Goal: Transaction & Acquisition: Purchase product/service

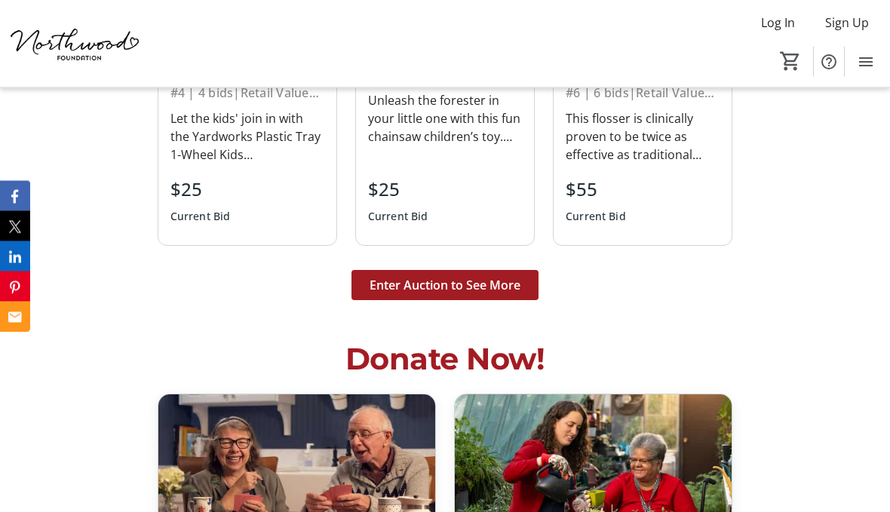
scroll to position [3702, 0]
click at [477, 276] on span "Enter Auction to See More" at bounding box center [445, 285] width 151 height 18
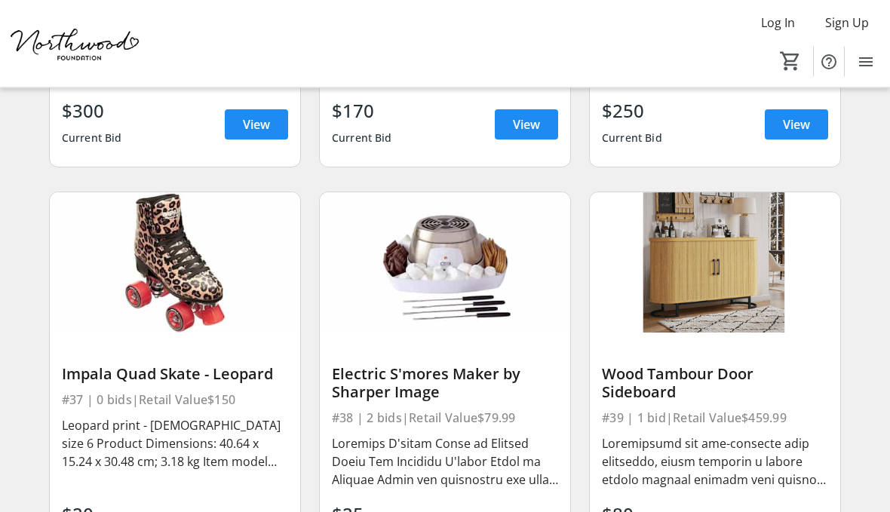
scroll to position [4847, 0]
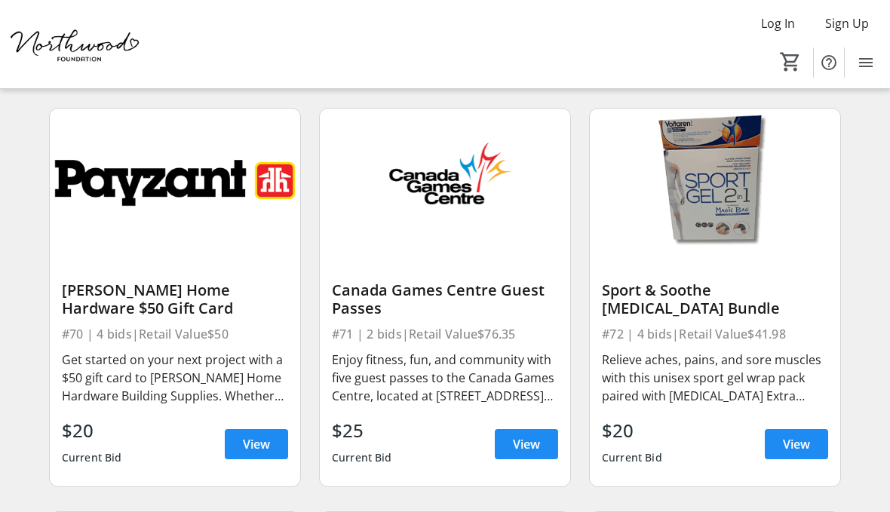
scroll to position [9358, 0]
click at [518, 435] on span "View" at bounding box center [526, 444] width 27 height 18
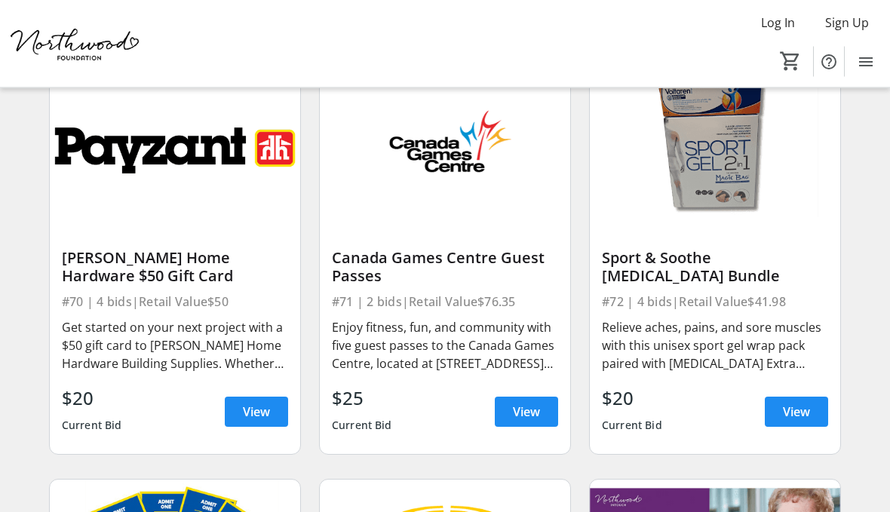
scroll to position [9390, 0]
click at [525, 403] on span "View" at bounding box center [526, 412] width 27 height 18
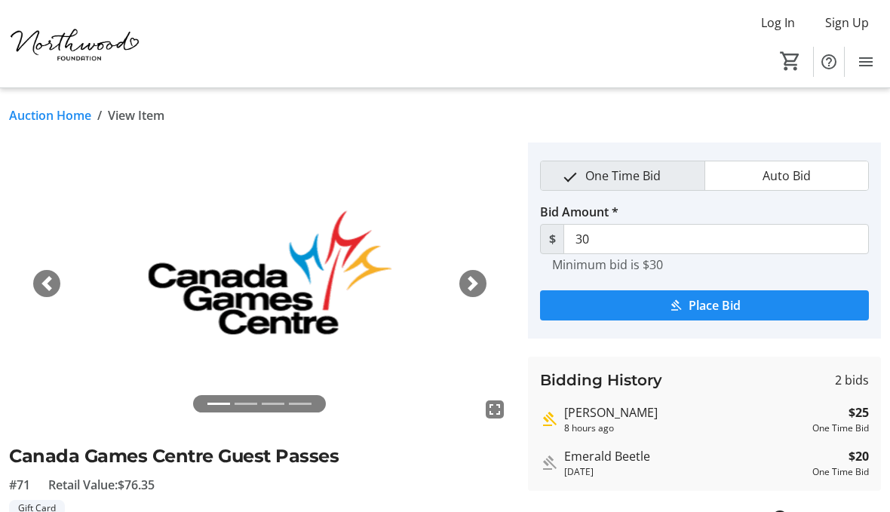
click at [736, 306] on span "Place Bid" at bounding box center [715, 306] width 52 height 18
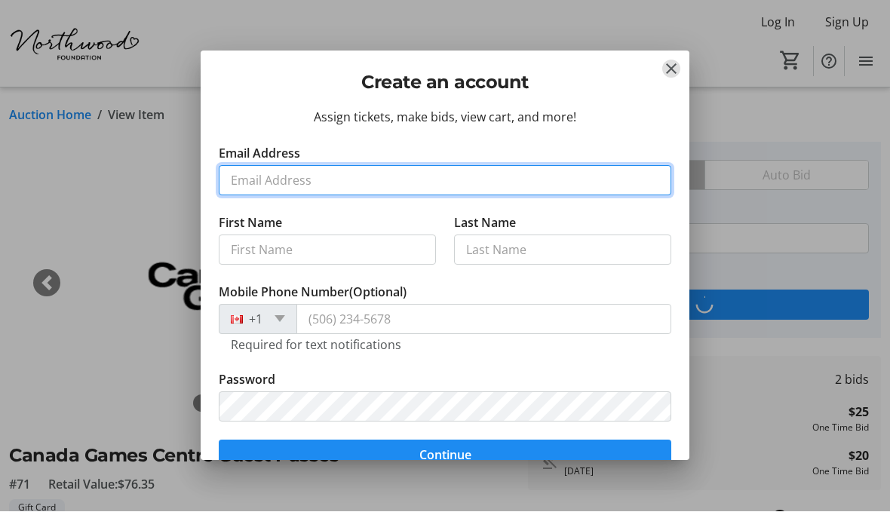
click at [544, 177] on input "Email Address" at bounding box center [445, 181] width 453 height 30
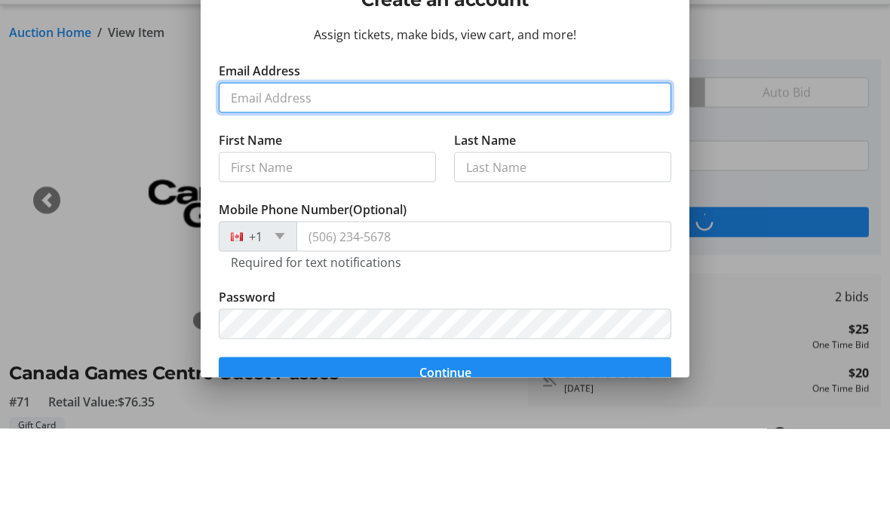
type input "[EMAIL_ADDRESS][DOMAIN_NAME]"
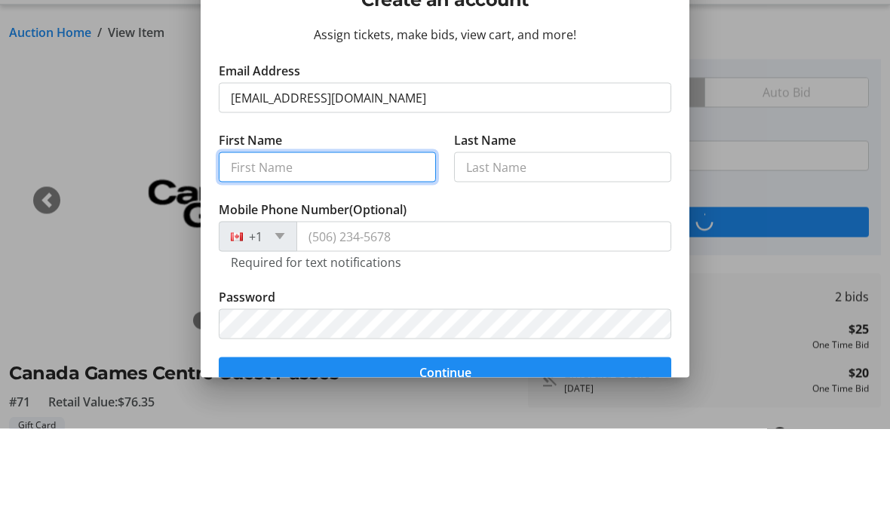
type input "Joy"
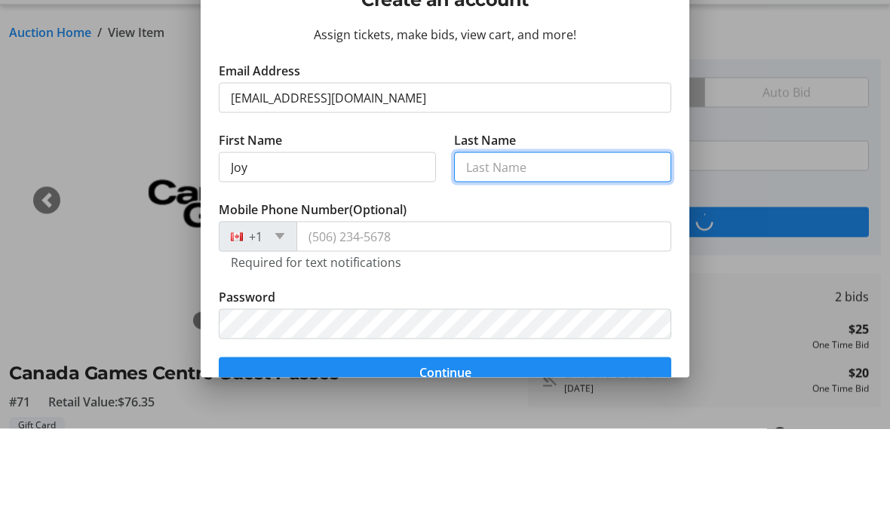
type input "[PERSON_NAME]"
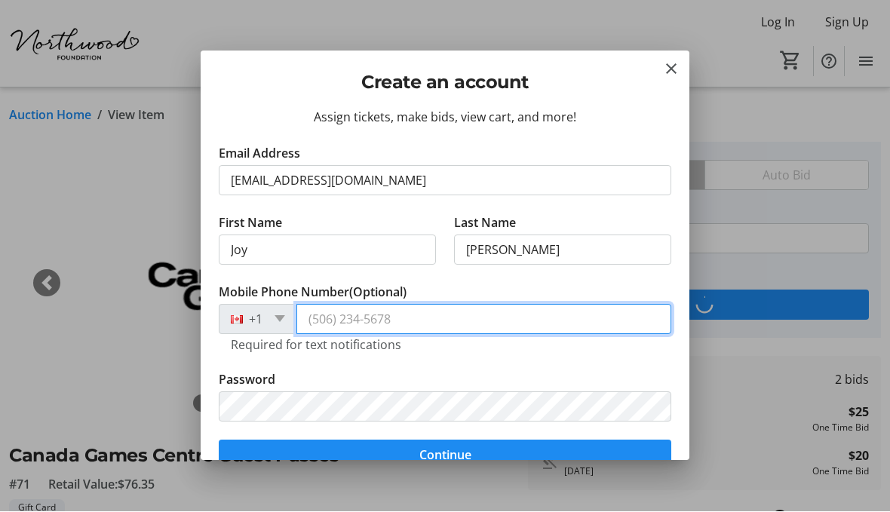
click at [416, 314] on input "Mobile Phone Number (Optional)" at bounding box center [484, 320] width 375 height 30
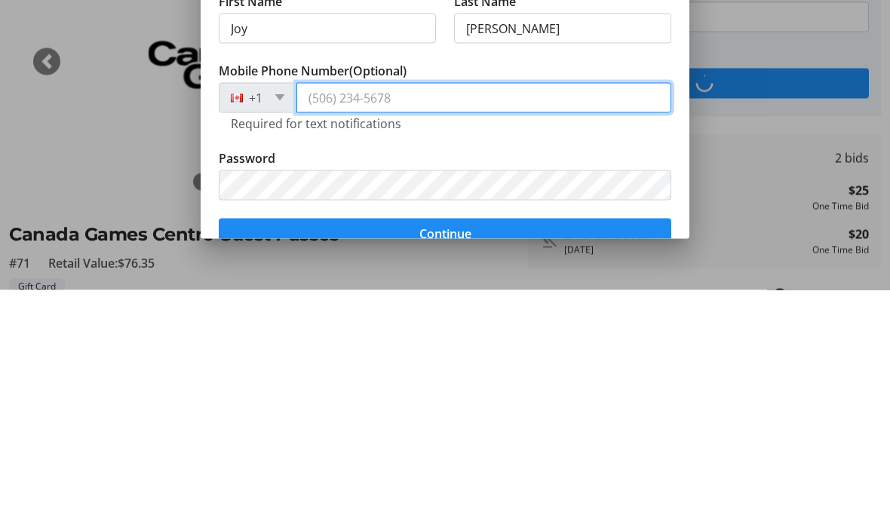
type input "[PHONE_NUMBER]"
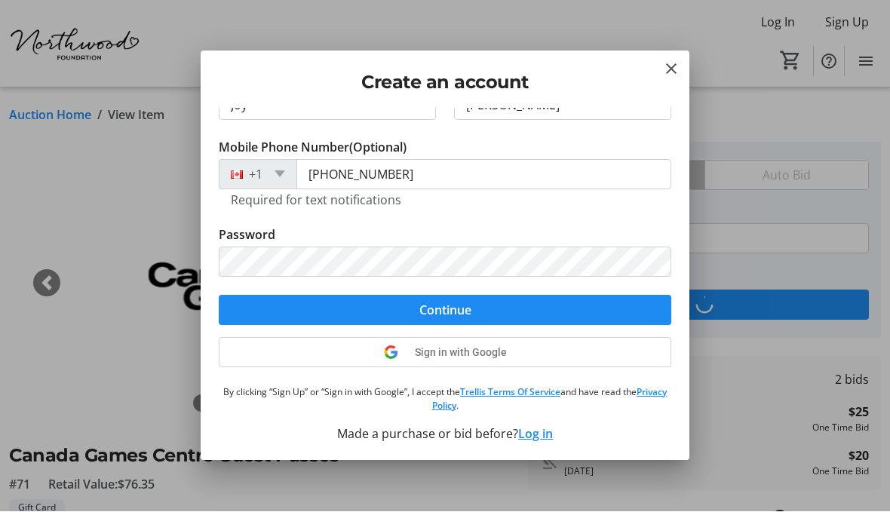
click at [440, 308] on span "Continue" at bounding box center [445, 311] width 52 height 18
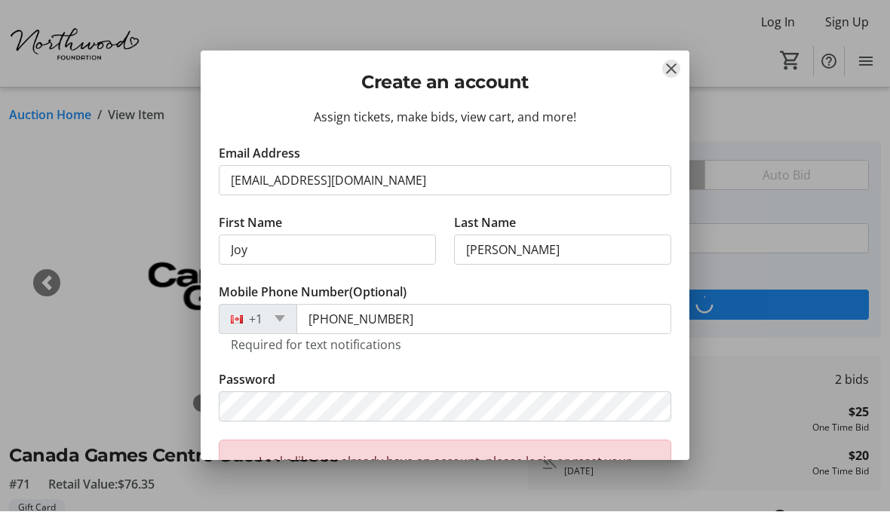
click at [665, 61] on mat-icon "Close" at bounding box center [671, 69] width 18 height 18
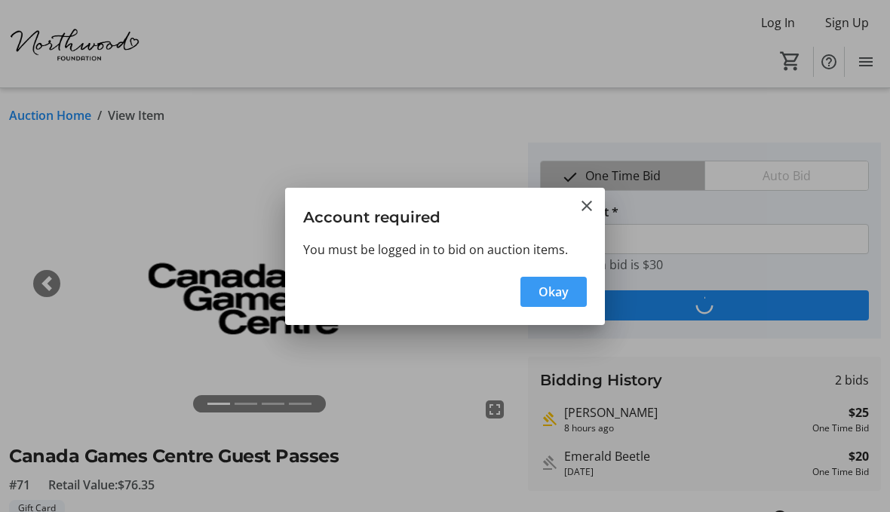
click at [551, 291] on span "Okay" at bounding box center [554, 292] width 30 height 18
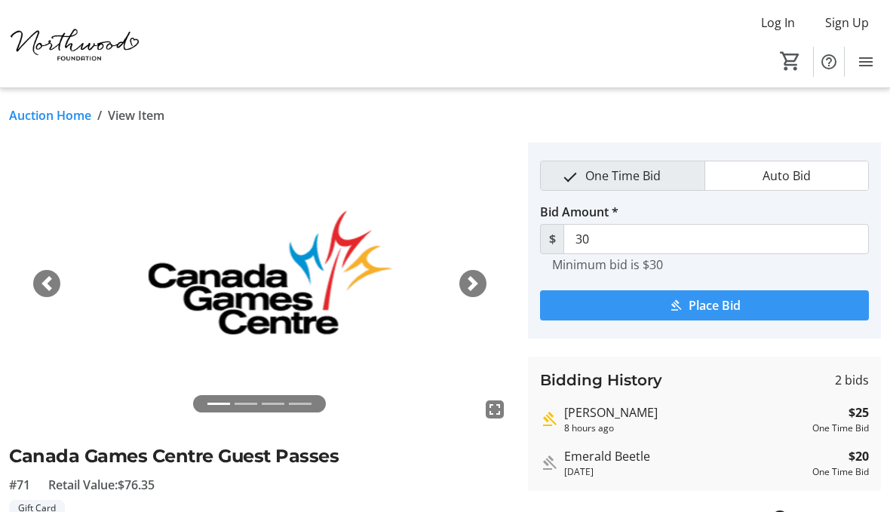
click at [732, 305] on span "Place Bid" at bounding box center [715, 306] width 52 height 18
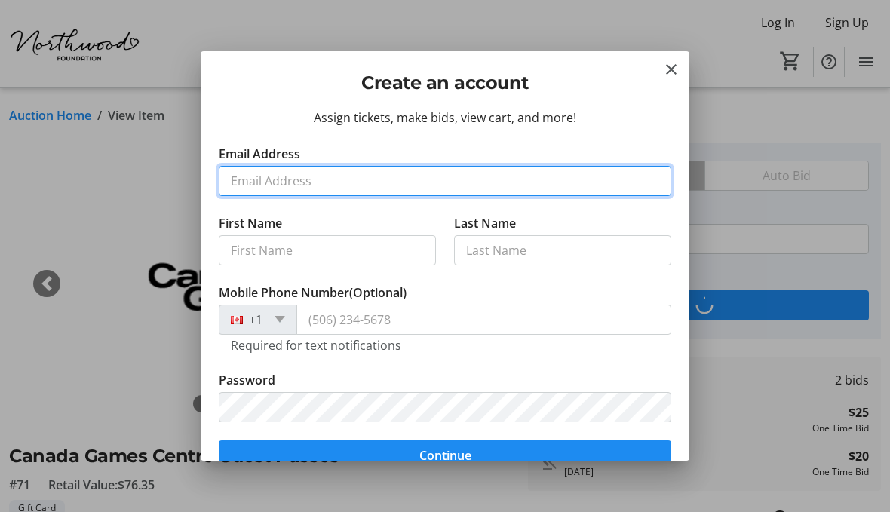
scroll to position [-2, 0]
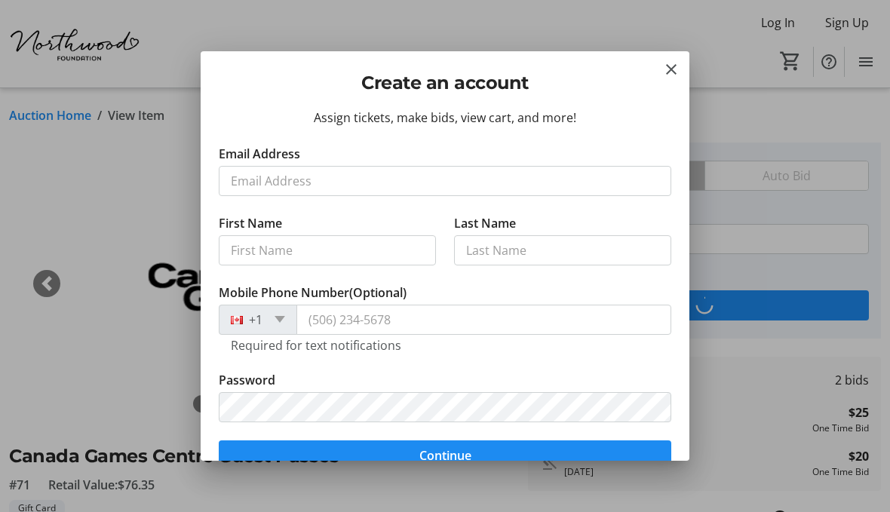
click at [671, 69] on mat-icon "Close" at bounding box center [671, 69] width 18 height 18
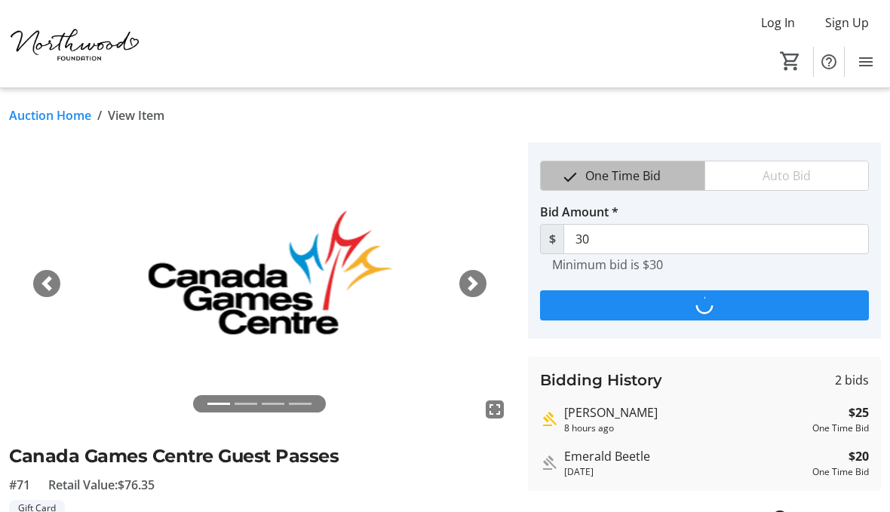
scroll to position [0, 0]
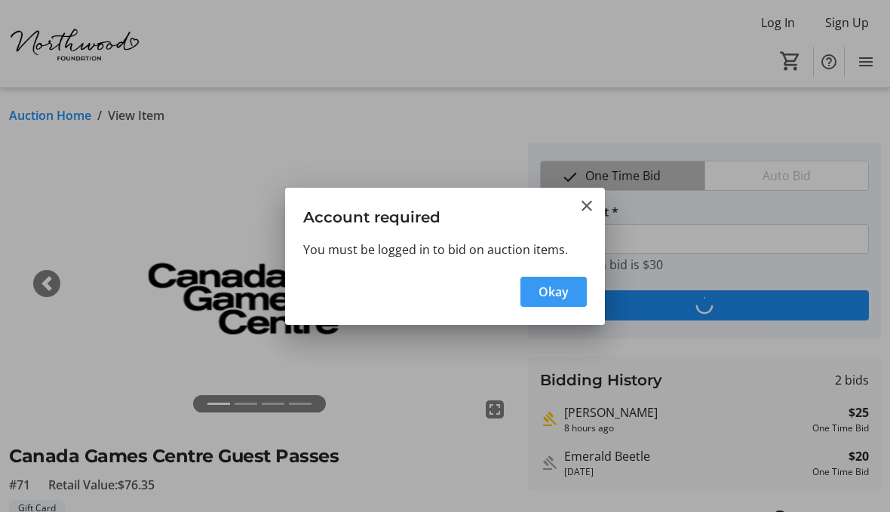
click at [561, 289] on span "Okay" at bounding box center [554, 292] width 30 height 18
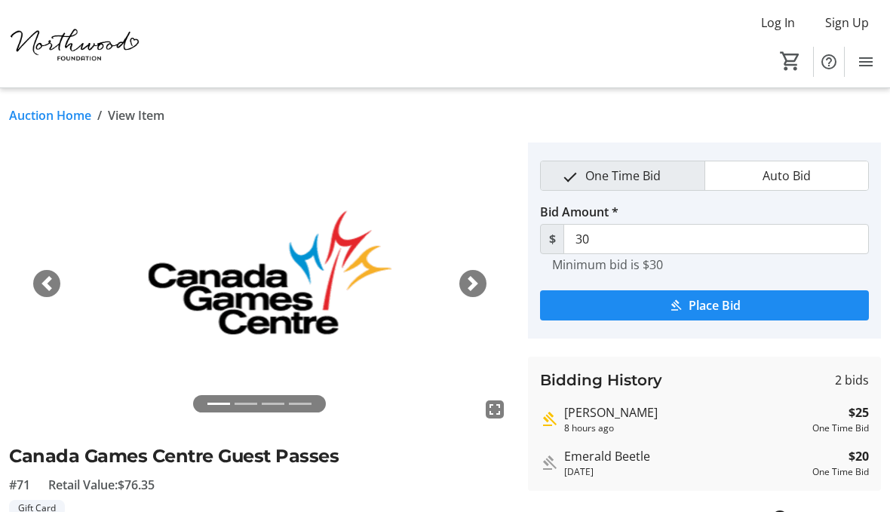
click at [773, 23] on span "Log In" at bounding box center [778, 23] width 34 height 18
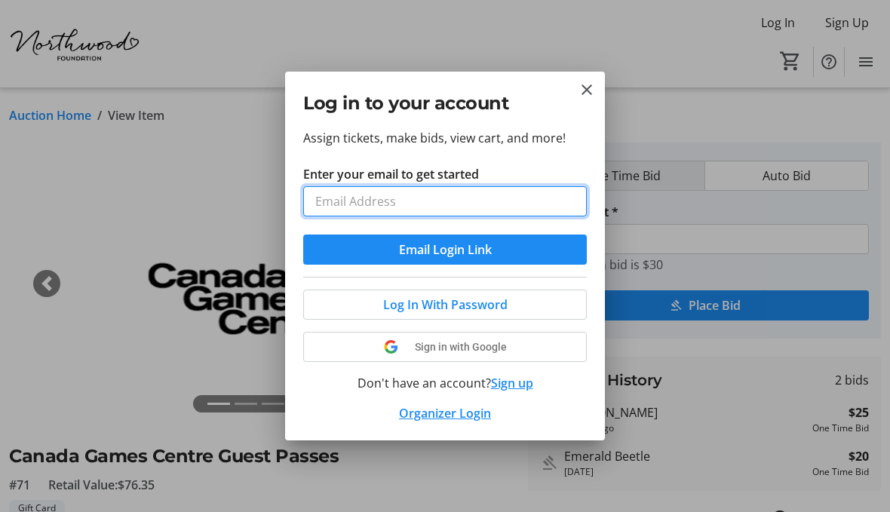
click at [500, 201] on input "Enter your email to get started" at bounding box center [445, 201] width 284 height 30
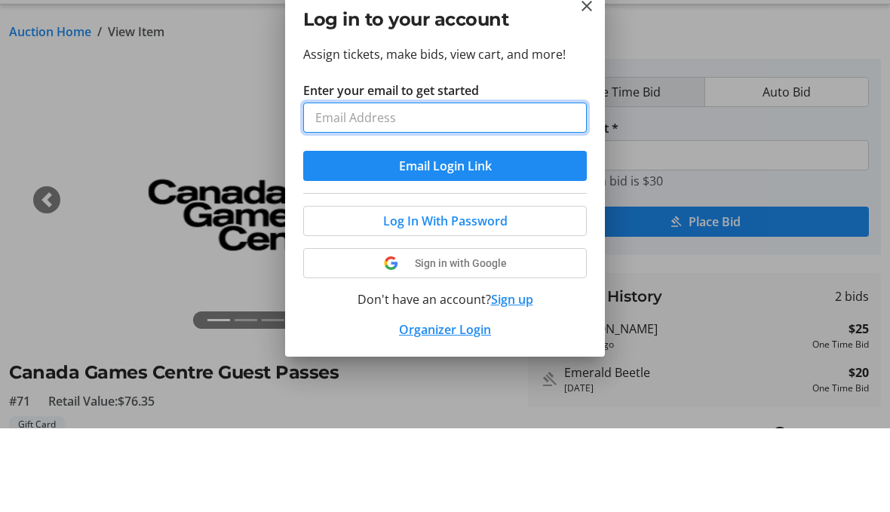
type input "[EMAIL_ADDRESS][DOMAIN_NAME]"
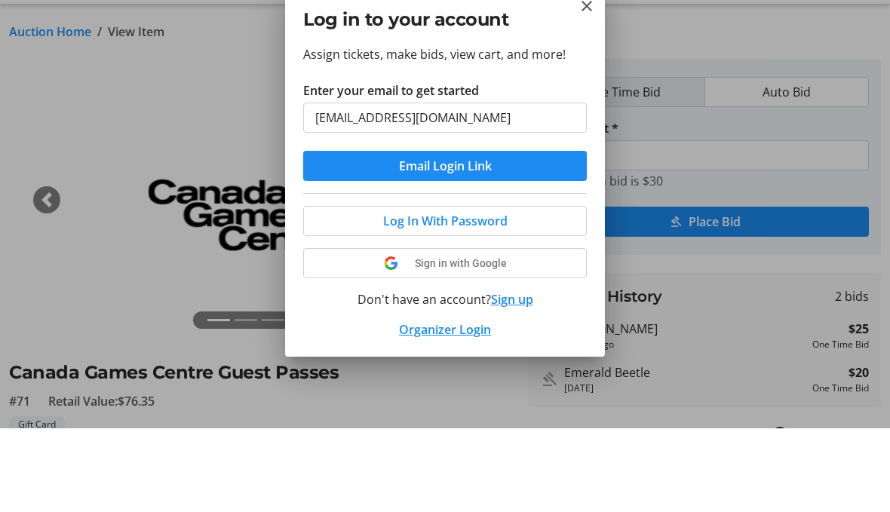
click at [445, 235] on button "Email Login Link" at bounding box center [445, 250] width 284 height 30
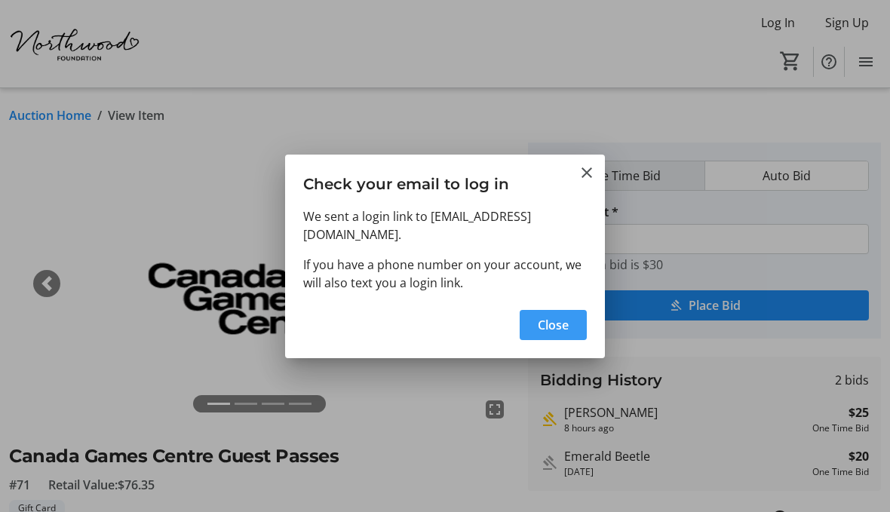
click at [558, 316] on span "Close" at bounding box center [553, 325] width 31 height 18
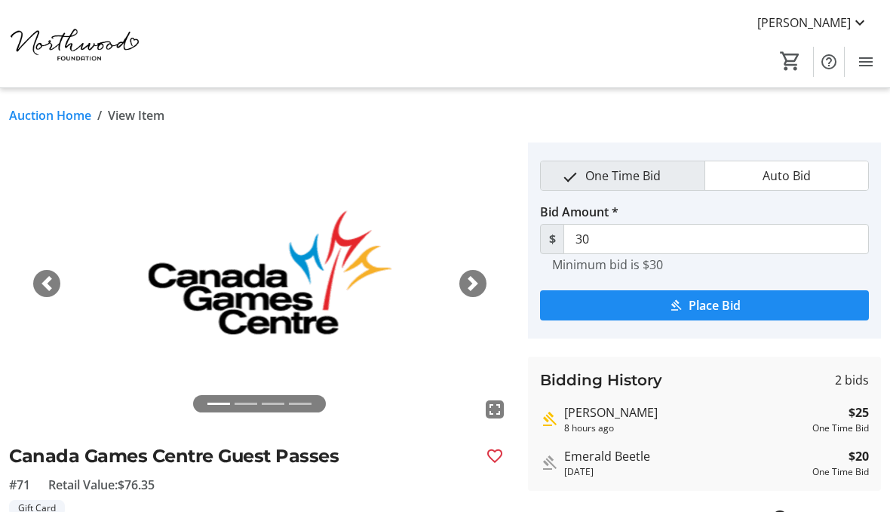
type input "35"
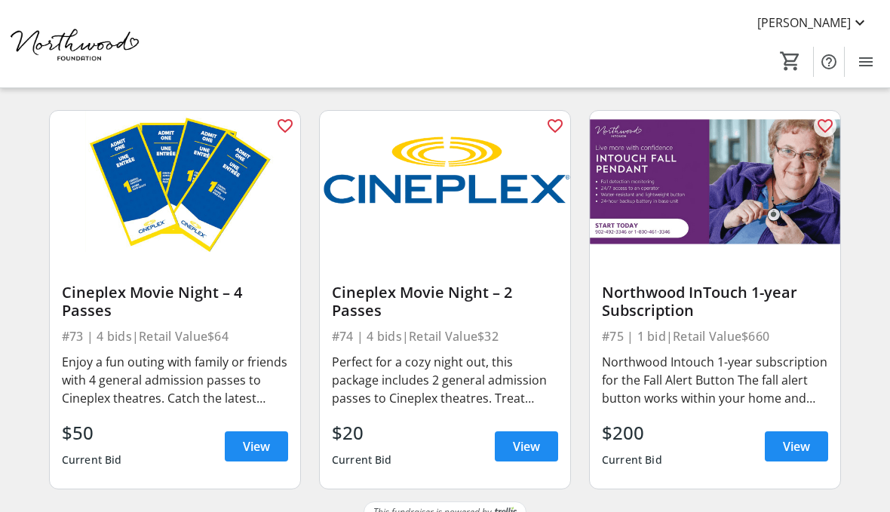
scroll to position [9764, 0]
